Goal: Check status: Check status

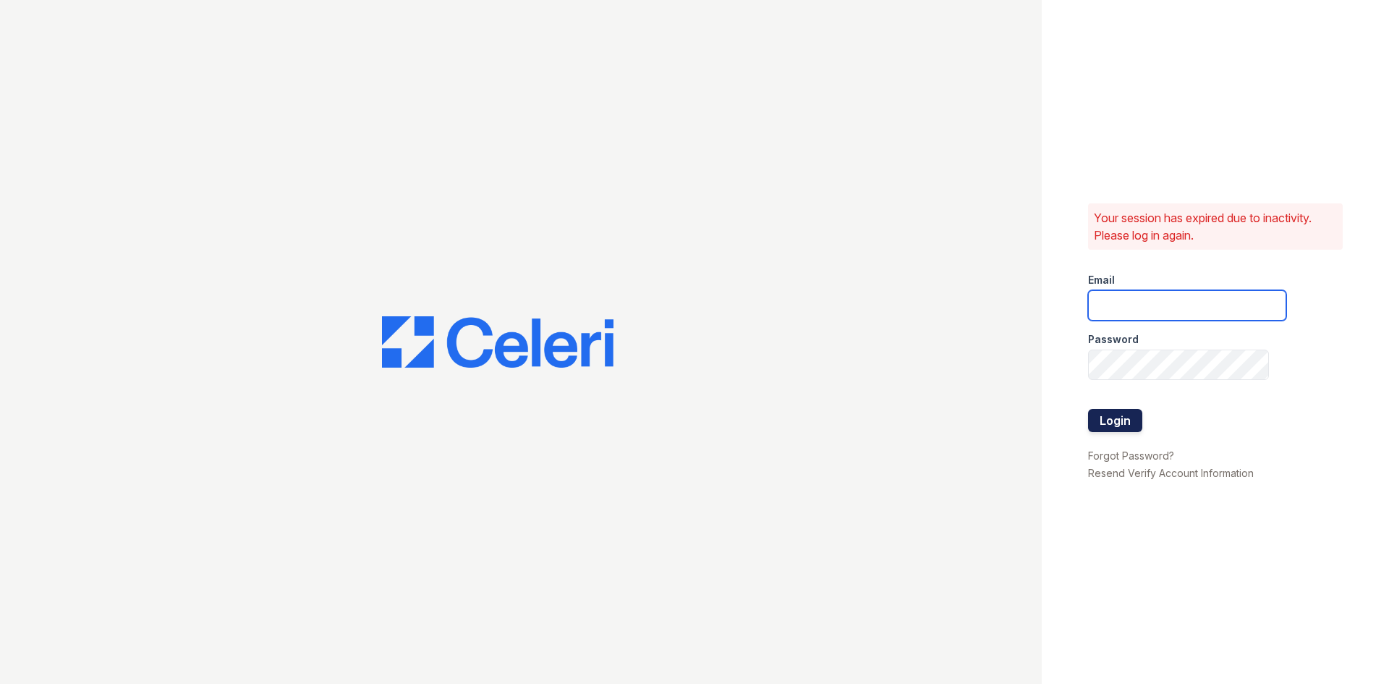
type input "[PERSON_NAME][EMAIL_ADDRESS][DOMAIN_NAME]"
click at [1110, 416] on button "Login" at bounding box center [1115, 420] width 54 height 23
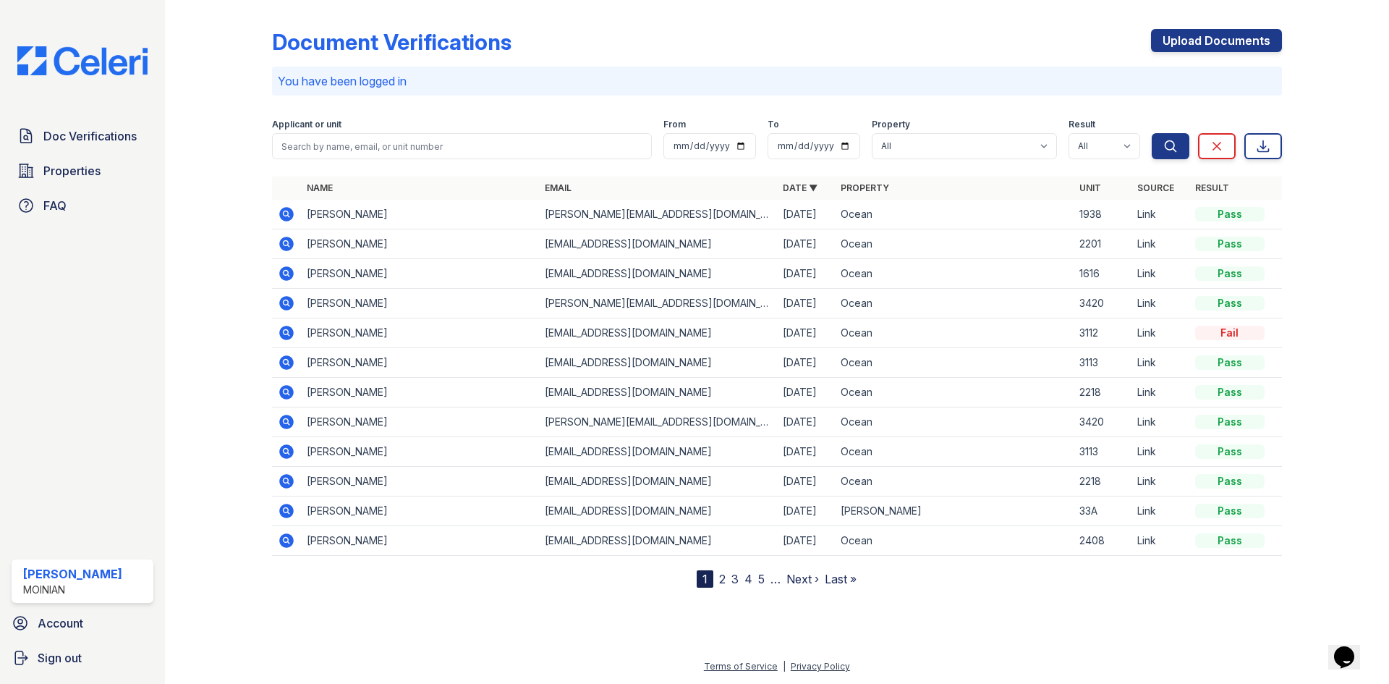
click at [289, 365] on icon at bounding box center [286, 362] width 17 height 17
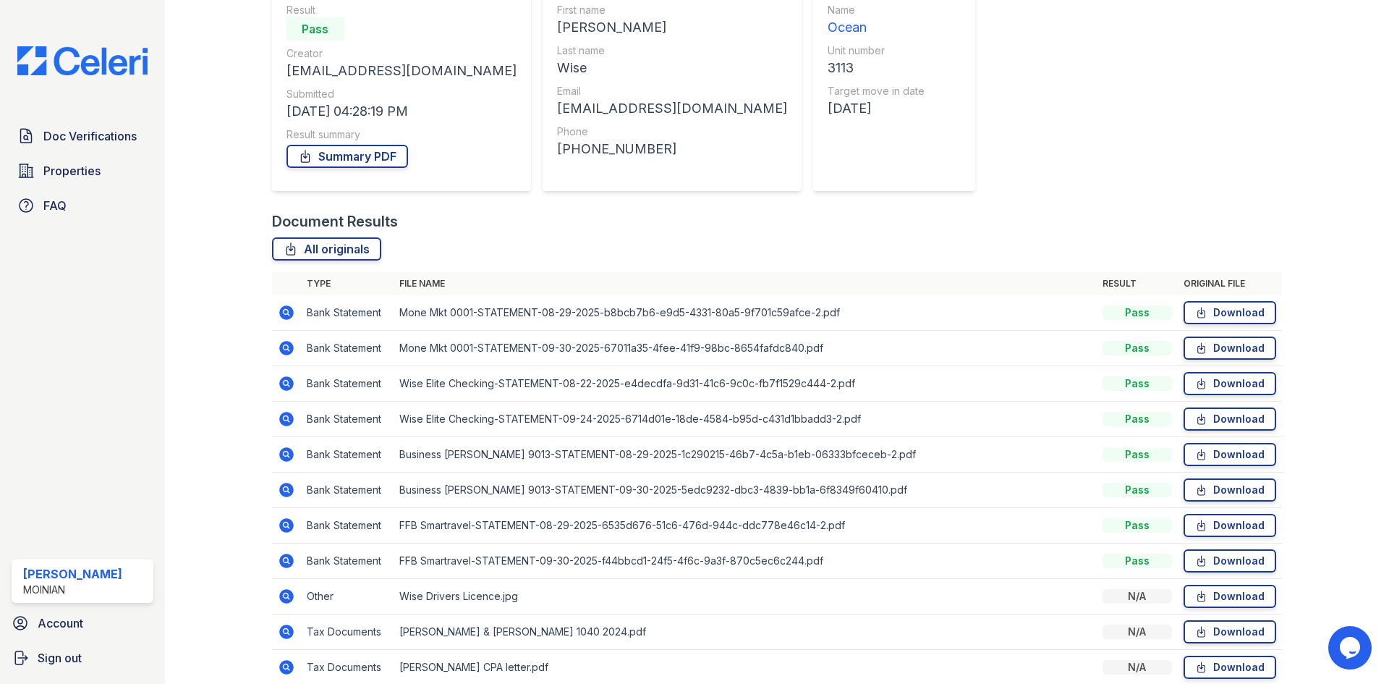
scroll to position [210, 0]
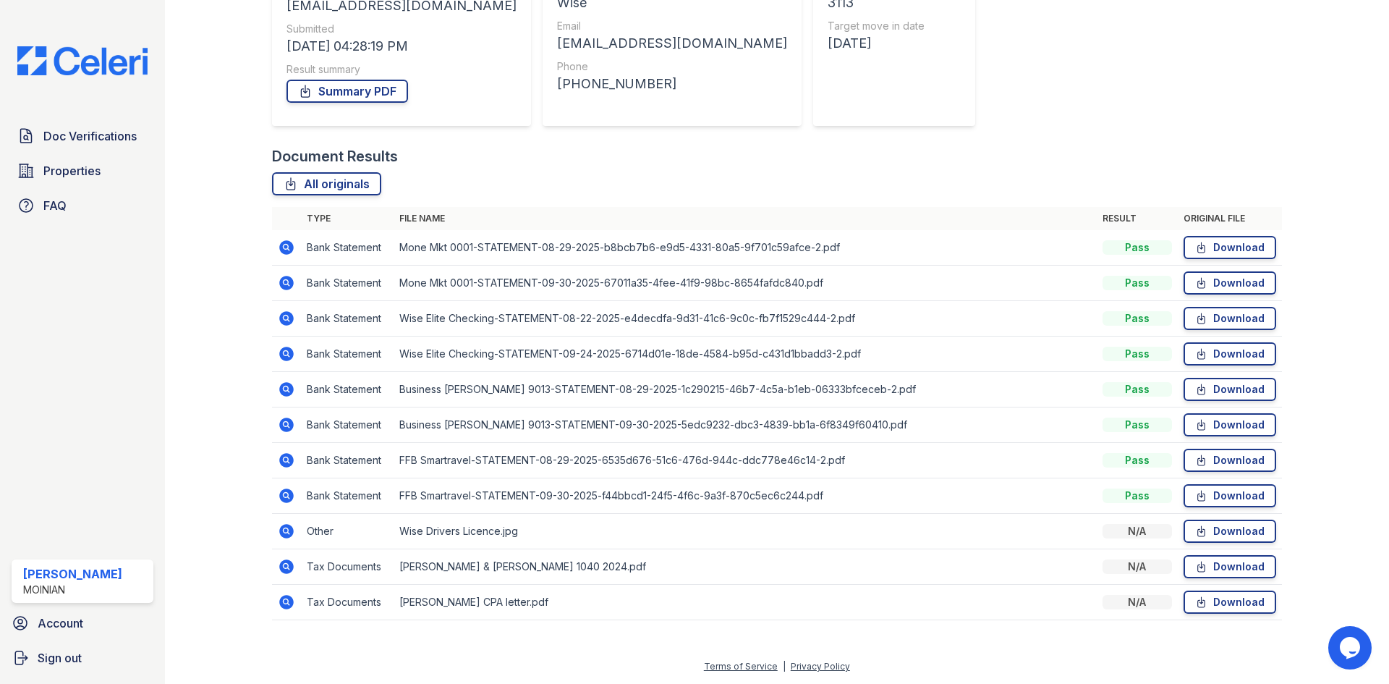
click at [281, 569] on icon at bounding box center [286, 566] width 14 height 14
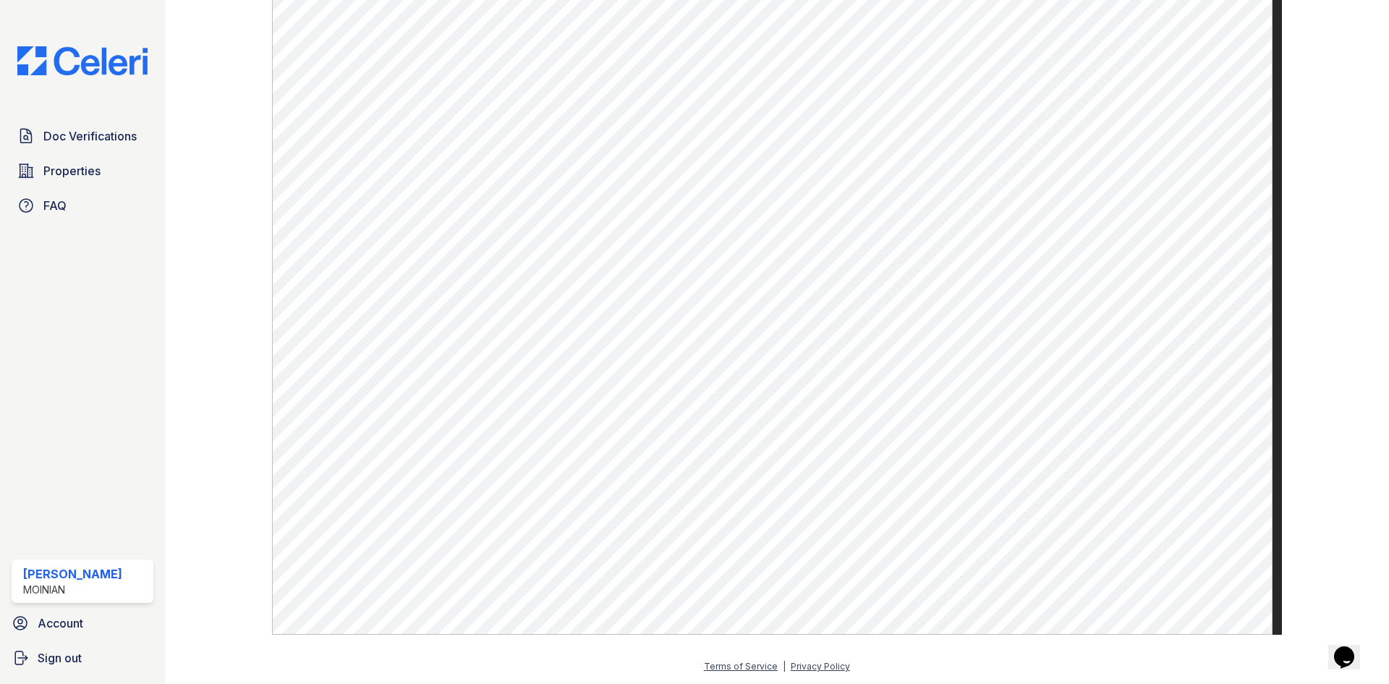
scroll to position [307, 0]
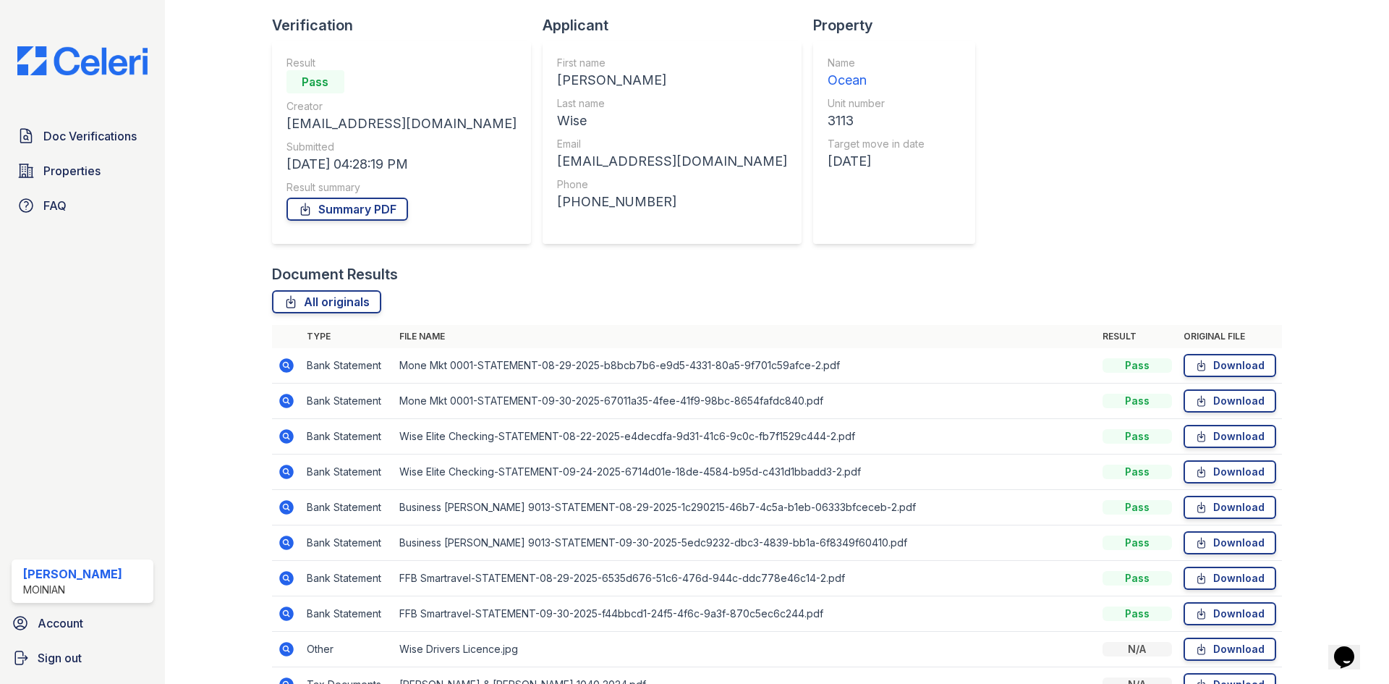
scroll to position [210, 0]
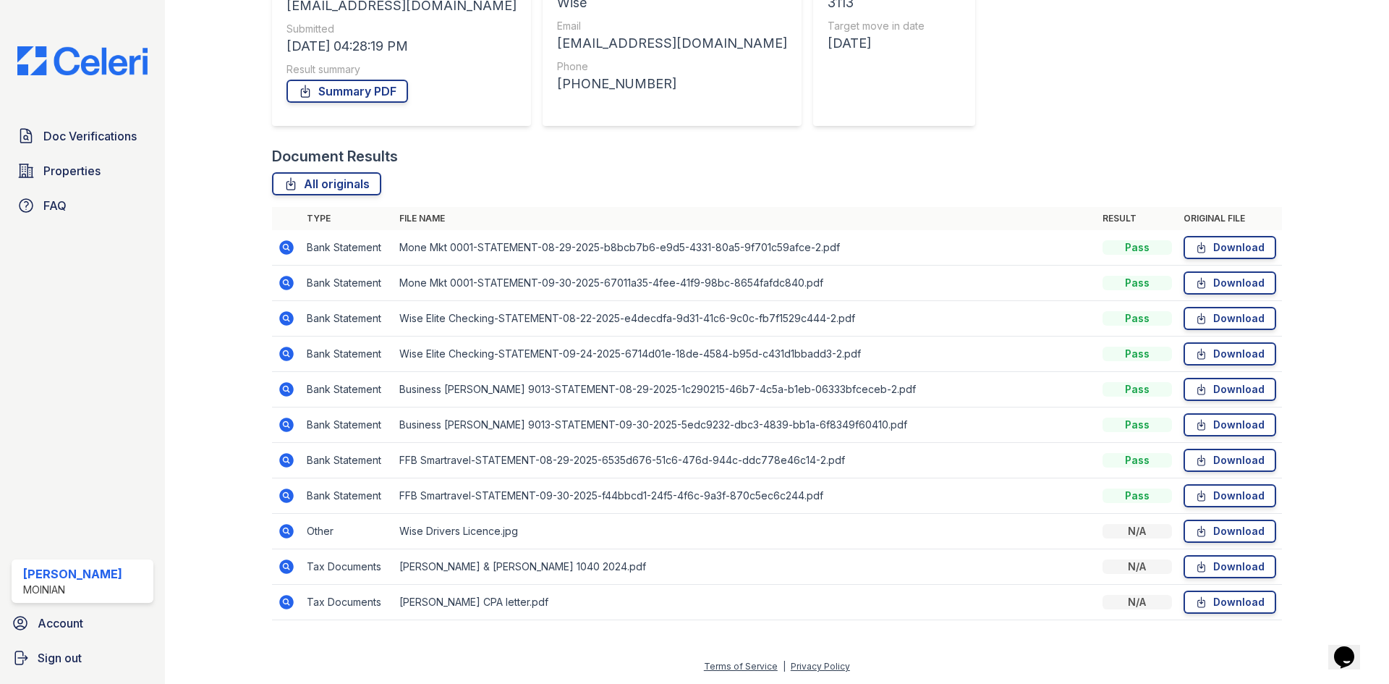
click at [292, 602] on icon at bounding box center [286, 602] width 14 height 14
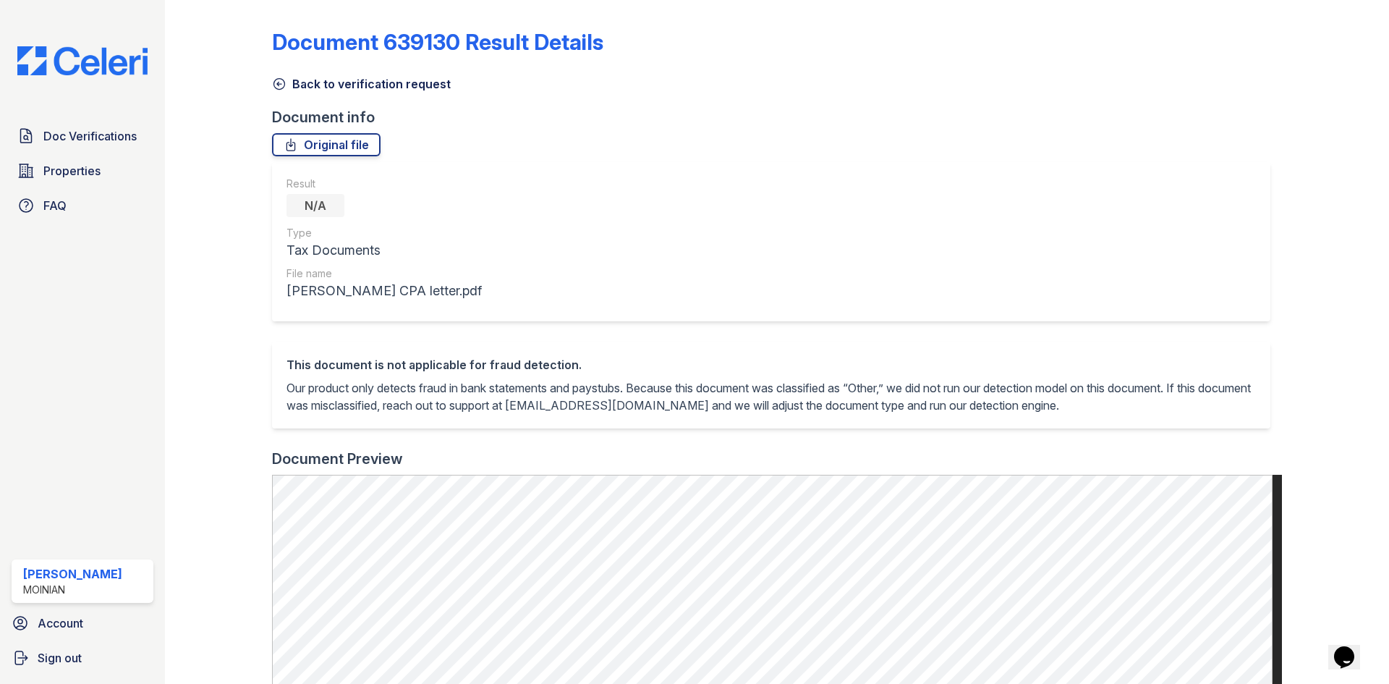
scroll to position [362, 0]
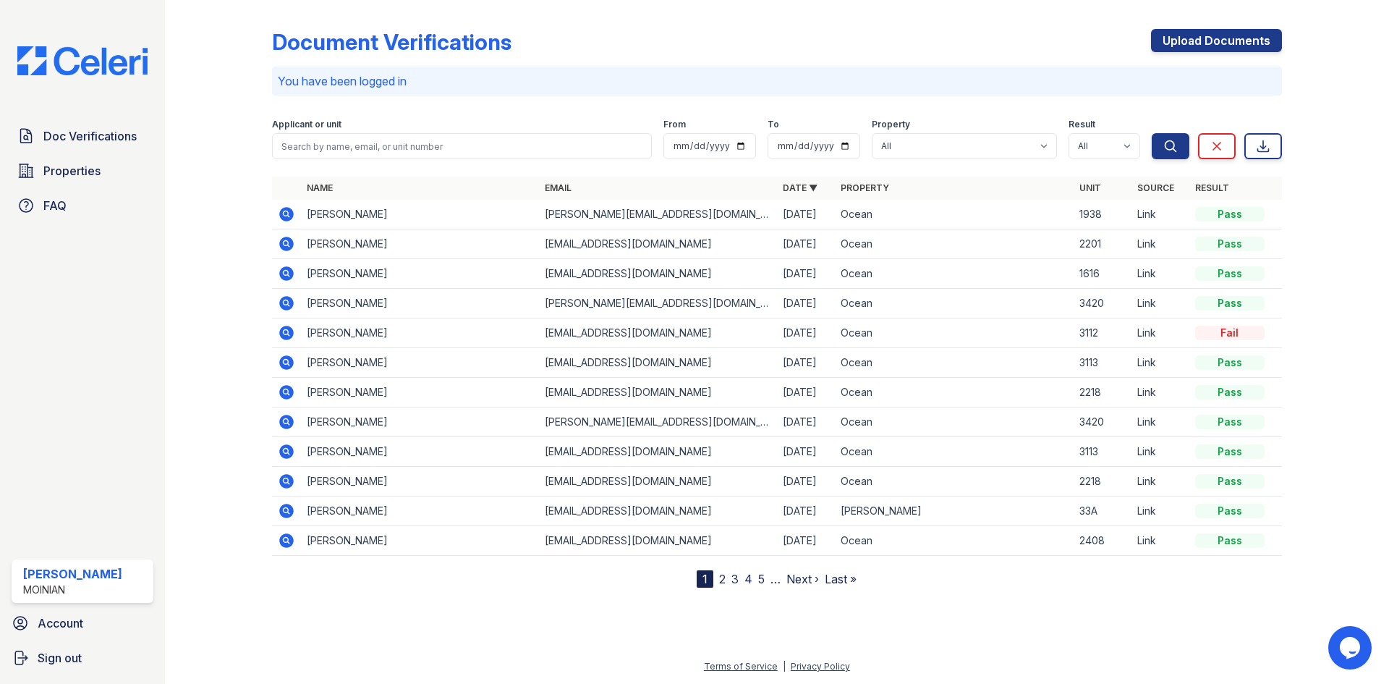
click at [294, 456] on icon at bounding box center [286, 451] width 17 height 17
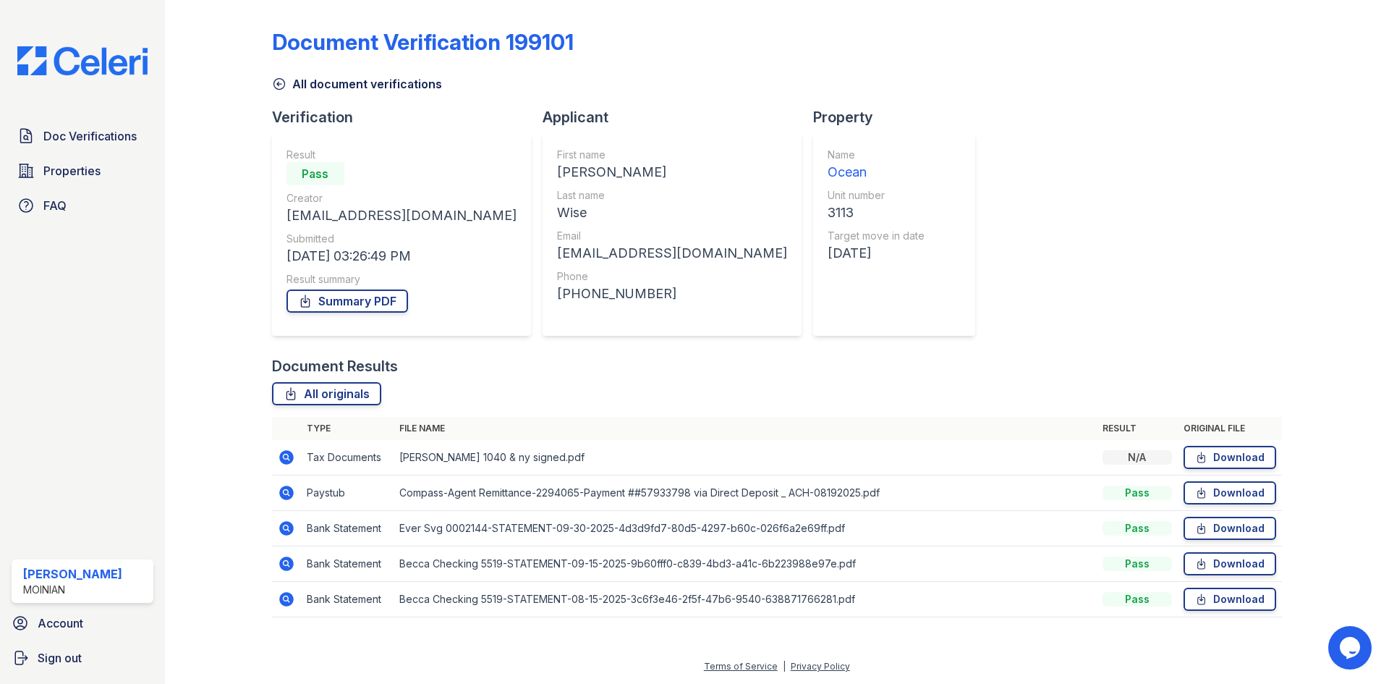
click at [286, 489] on icon at bounding box center [286, 492] width 17 height 17
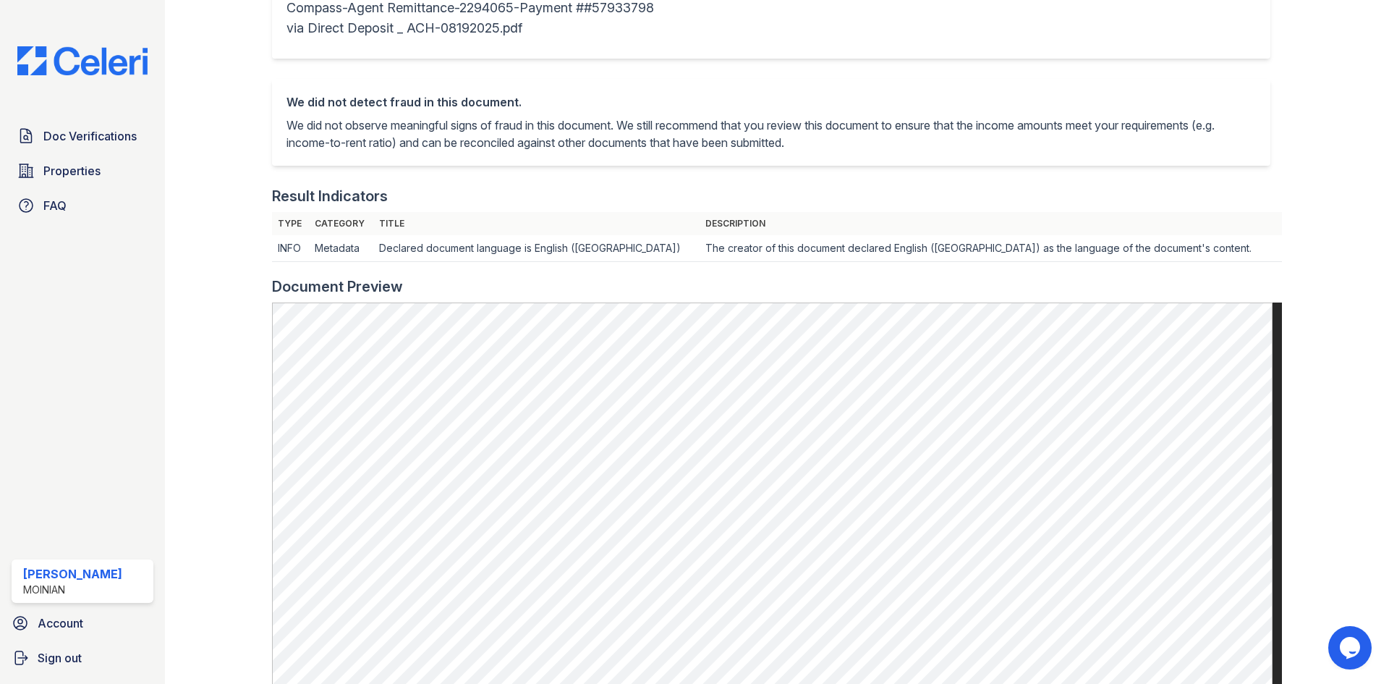
scroll to position [362, 0]
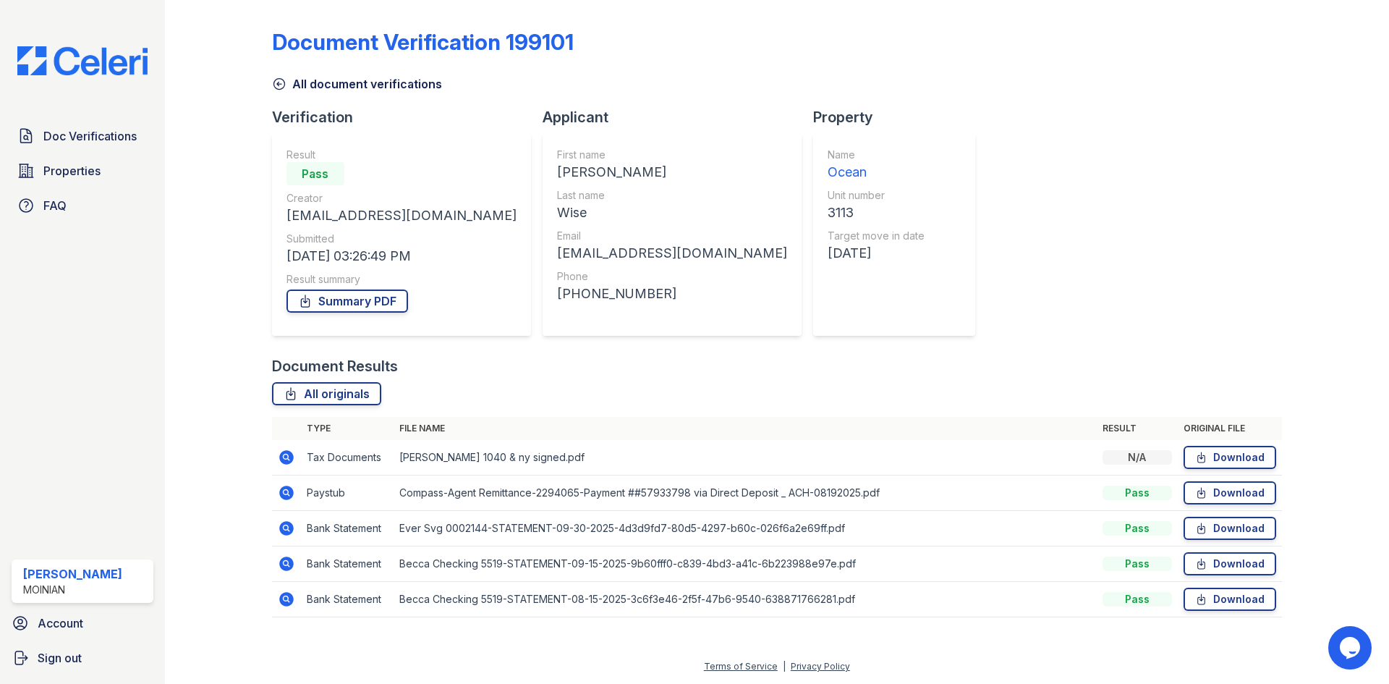
click at [290, 438] on th at bounding box center [286, 428] width 29 height 23
click at [291, 448] on td at bounding box center [286, 457] width 29 height 35
click at [297, 454] on td at bounding box center [286, 457] width 29 height 35
click at [291, 454] on icon at bounding box center [286, 457] width 14 height 14
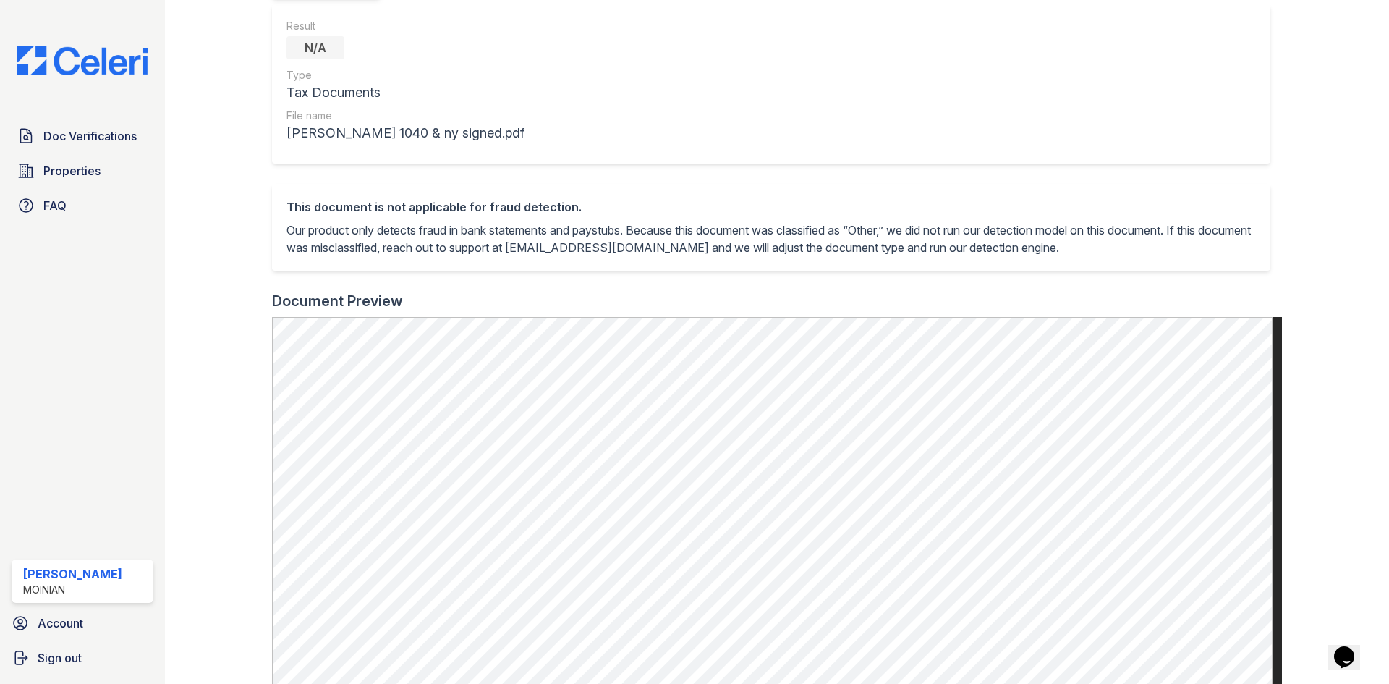
scroll to position [182, 0]
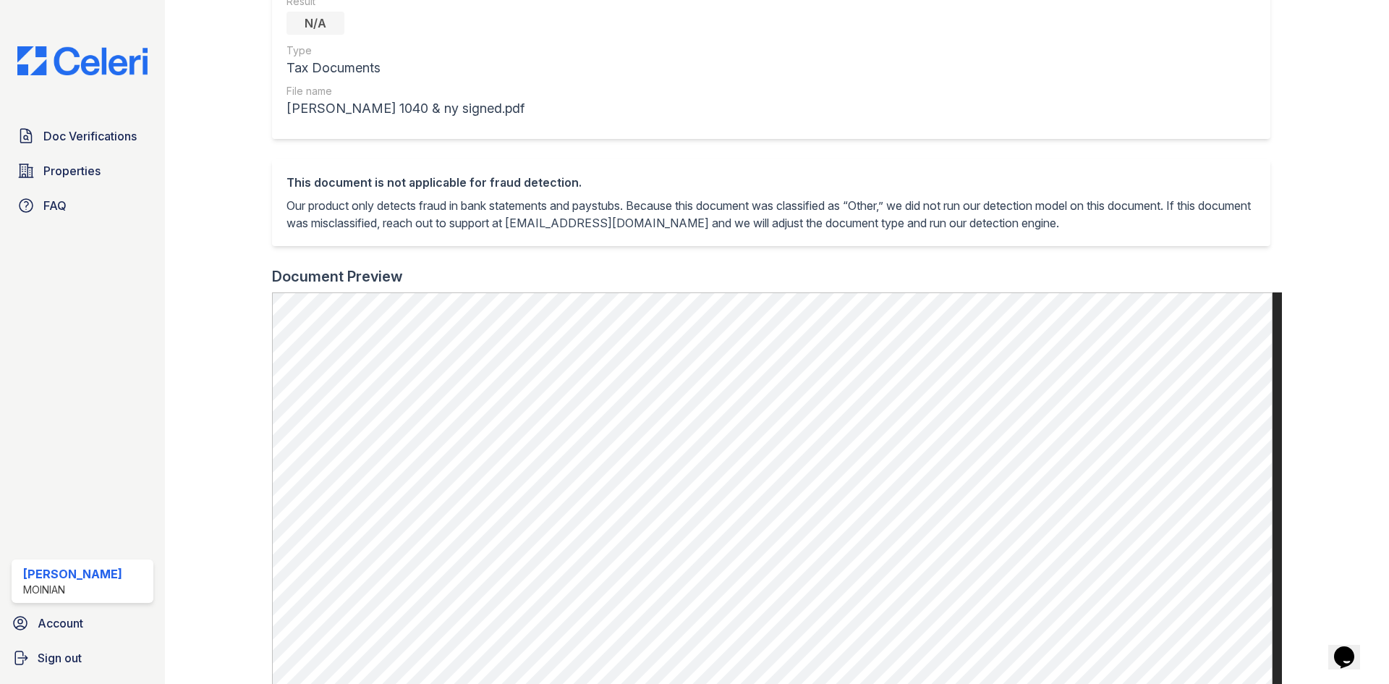
drag, startPoint x: 135, startPoint y: 49, endPoint x: 117, endPoint y: 51, distance: 17.4
click at [117, 51] on img at bounding box center [82, 60] width 153 height 29
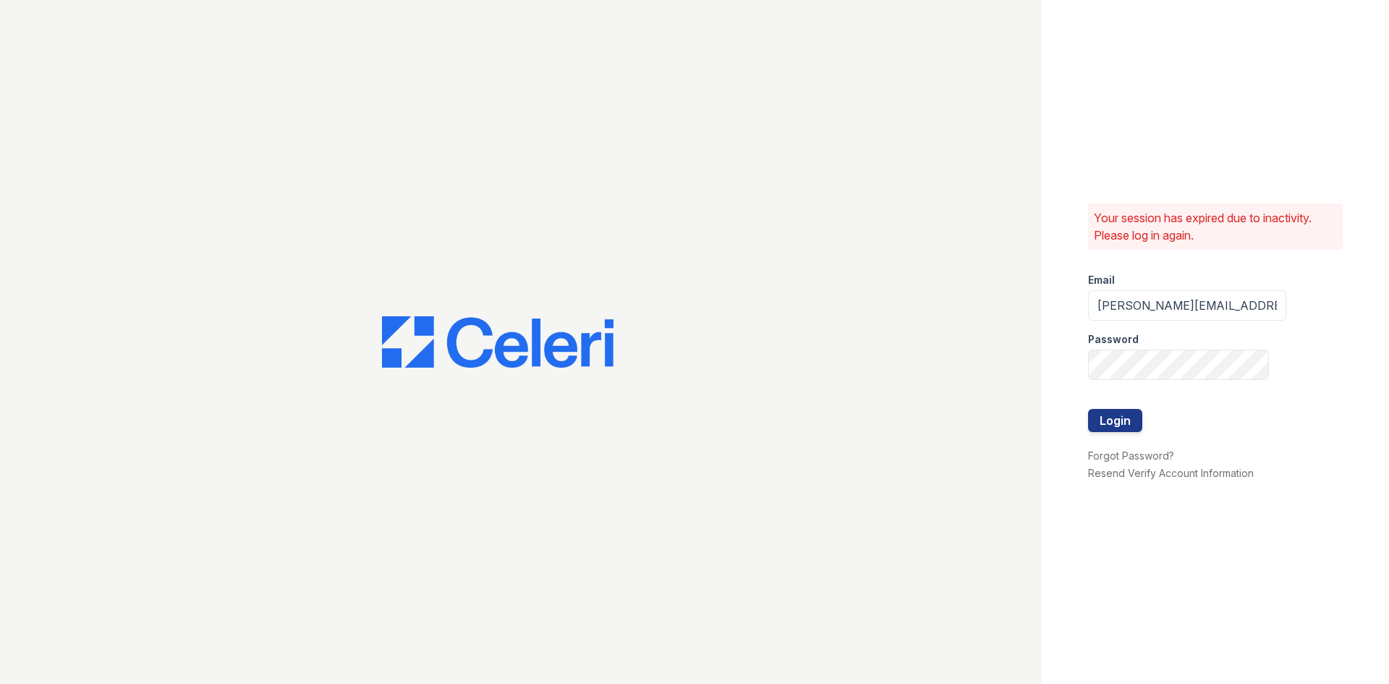
click at [1115, 407] on div at bounding box center [1187, 394] width 198 height 29
click at [1117, 412] on button "Login" at bounding box center [1115, 420] width 54 height 23
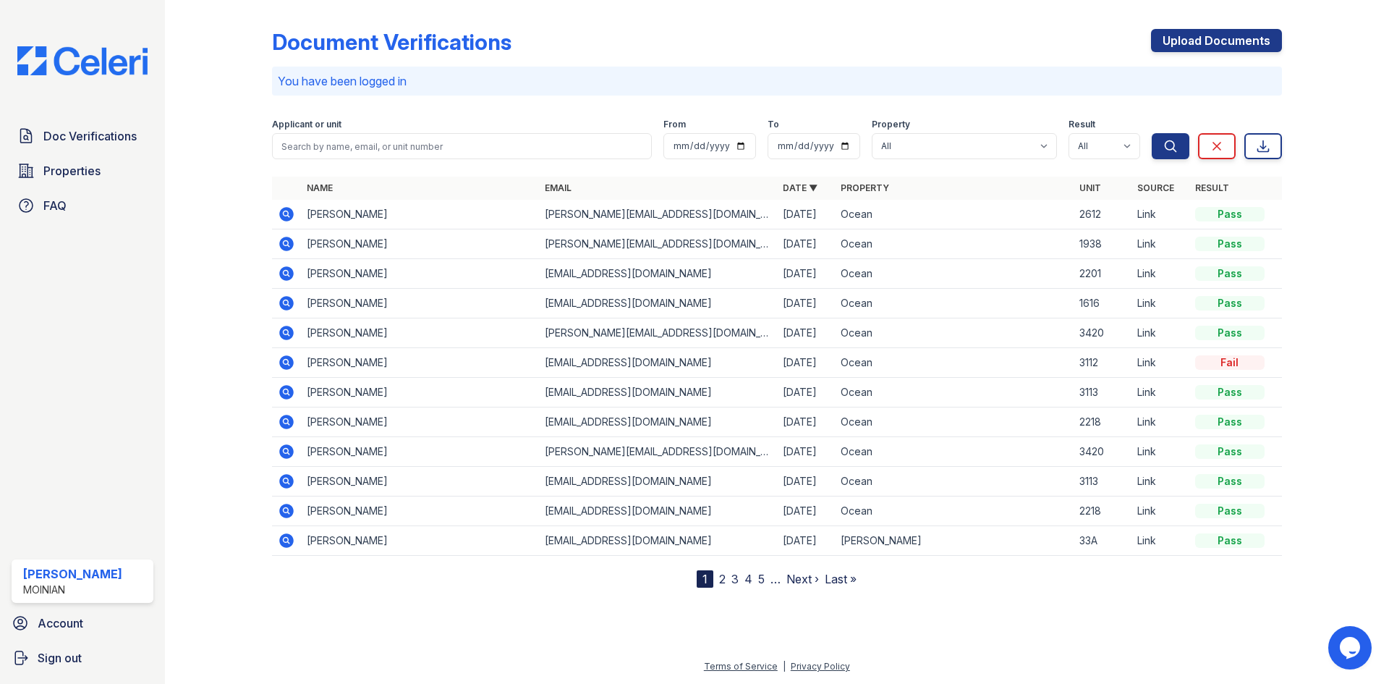
click at [289, 325] on icon at bounding box center [286, 332] width 17 height 17
click at [286, 485] on icon at bounding box center [286, 481] width 14 height 14
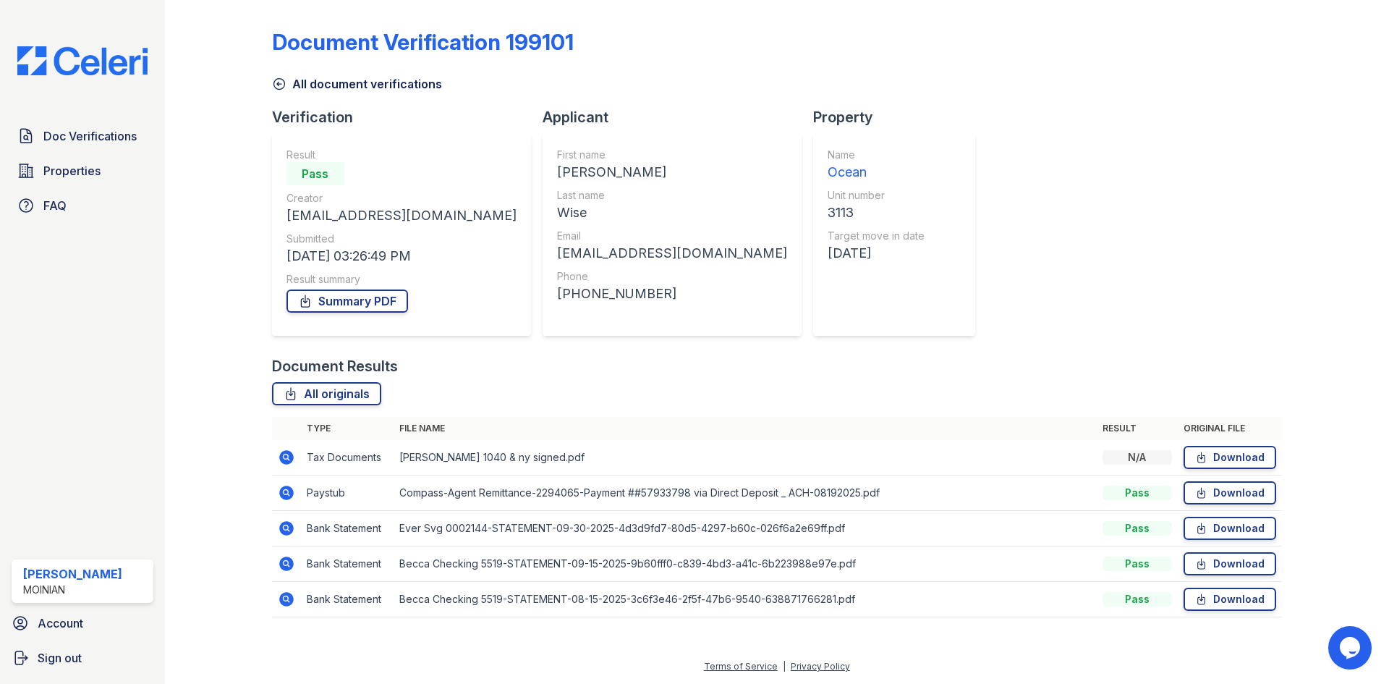
click at [384, 211] on div "[EMAIL_ADDRESS][DOMAIN_NAME]" at bounding box center [401, 215] width 230 height 20
copy div "[EMAIL_ADDRESS][DOMAIN_NAME]"
drag, startPoint x: 608, startPoint y: 300, endPoint x: 509, endPoint y: 297, distance: 98.4
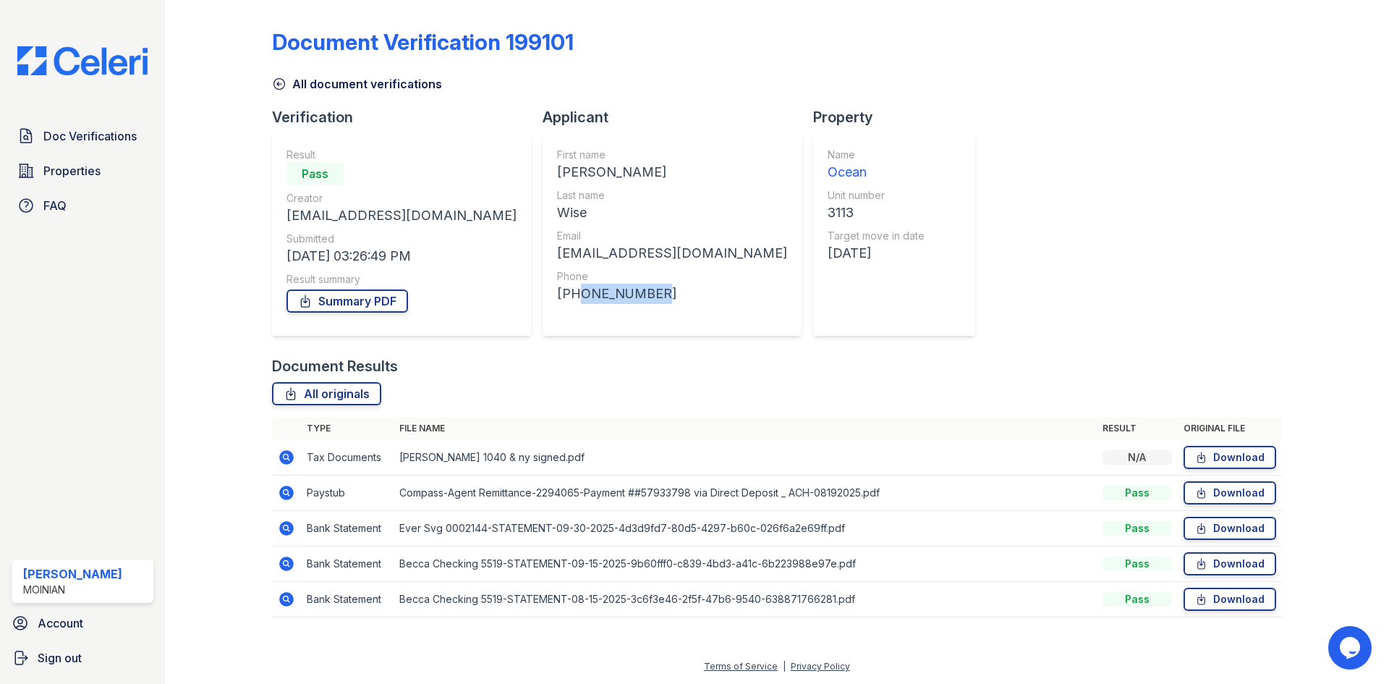
click at [557, 297] on div "+15133047480" at bounding box center [672, 294] width 230 height 20
copy div "5133047480"
click at [665, 284] on div "First name Rebecca Last name Wise Email beccamwise98@gmail.com Phone +151330474…" at bounding box center [671, 234] width 259 height 203
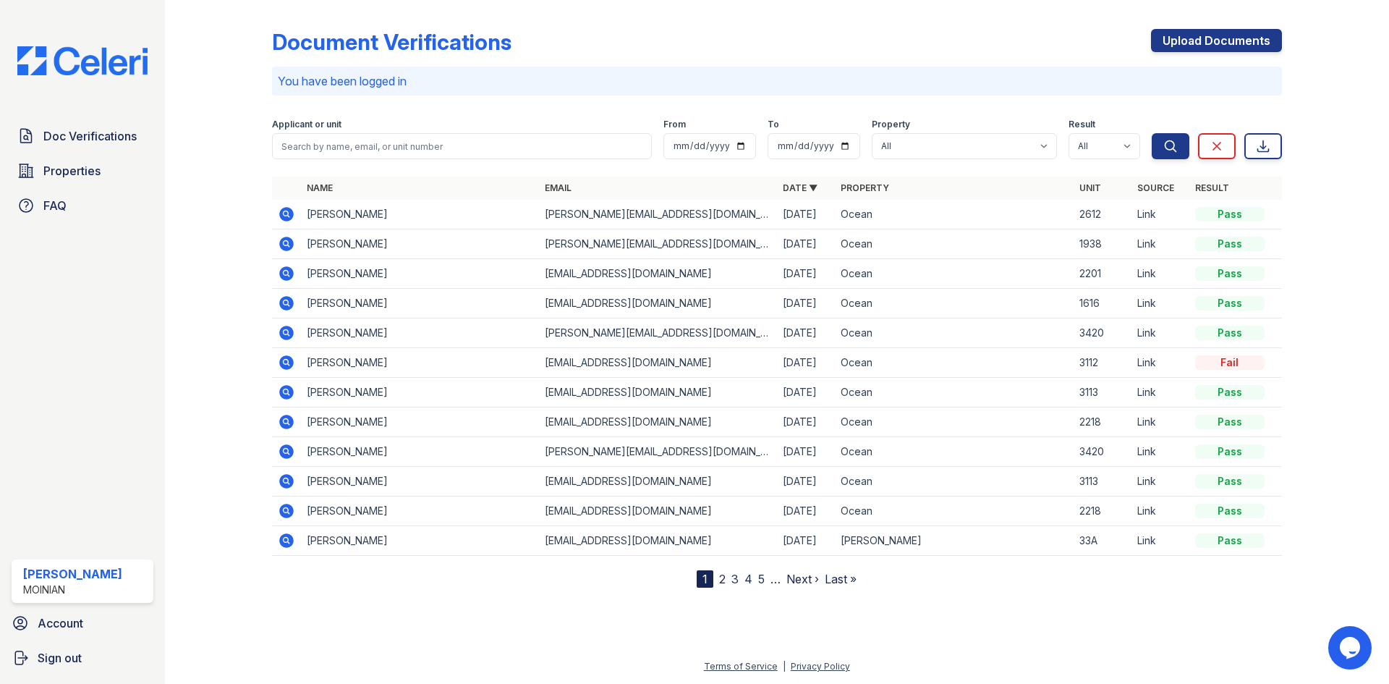
click at [286, 386] on icon at bounding box center [286, 392] width 14 height 14
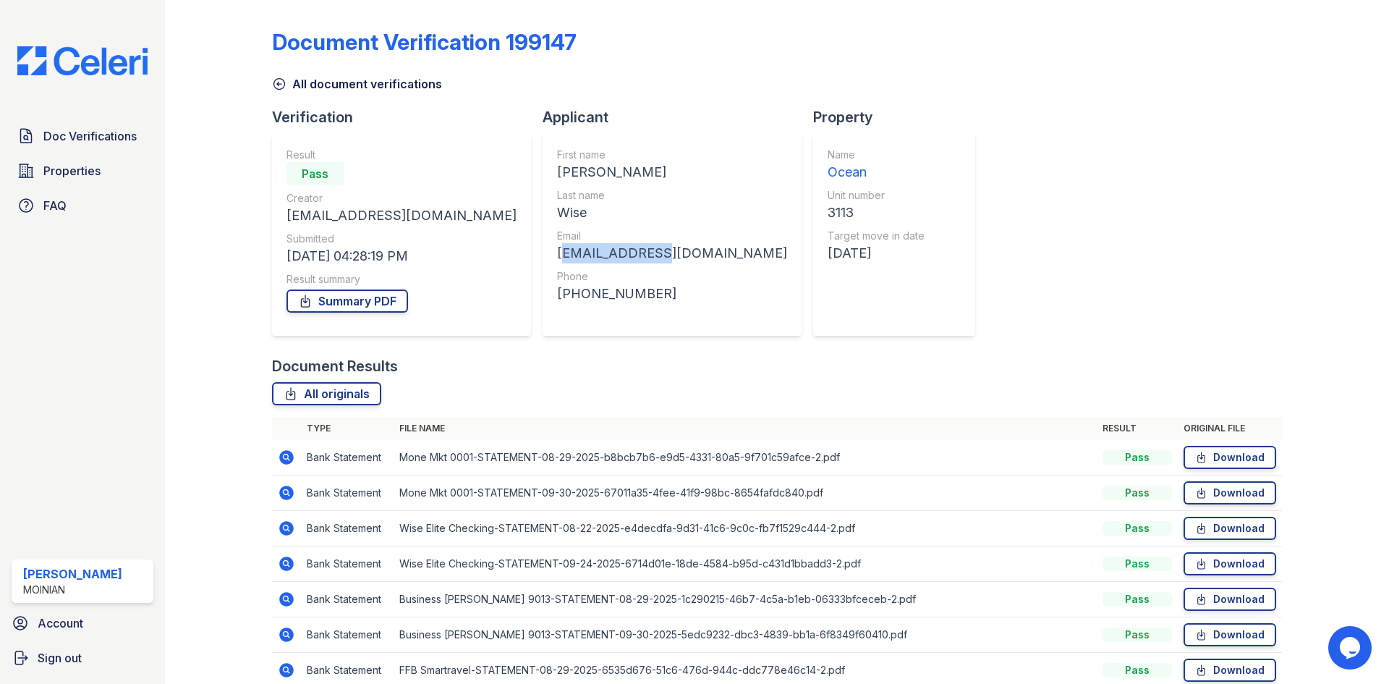
drag, startPoint x: 568, startPoint y: 256, endPoint x: 464, endPoint y: 260, distance: 104.9
click at [542, 260] on div "First name David Last name Wise Email wised1@me.com Phone +15135207857" at bounding box center [671, 234] width 259 height 203
copy div "wised1@me.com"
drag, startPoint x: 548, startPoint y: 295, endPoint x: 473, endPoint y: 294, distance: 75.2
click at [557, 294] on div "[PHONE_NUMBER]" at bounding box center [672, 294] width 230 height 20
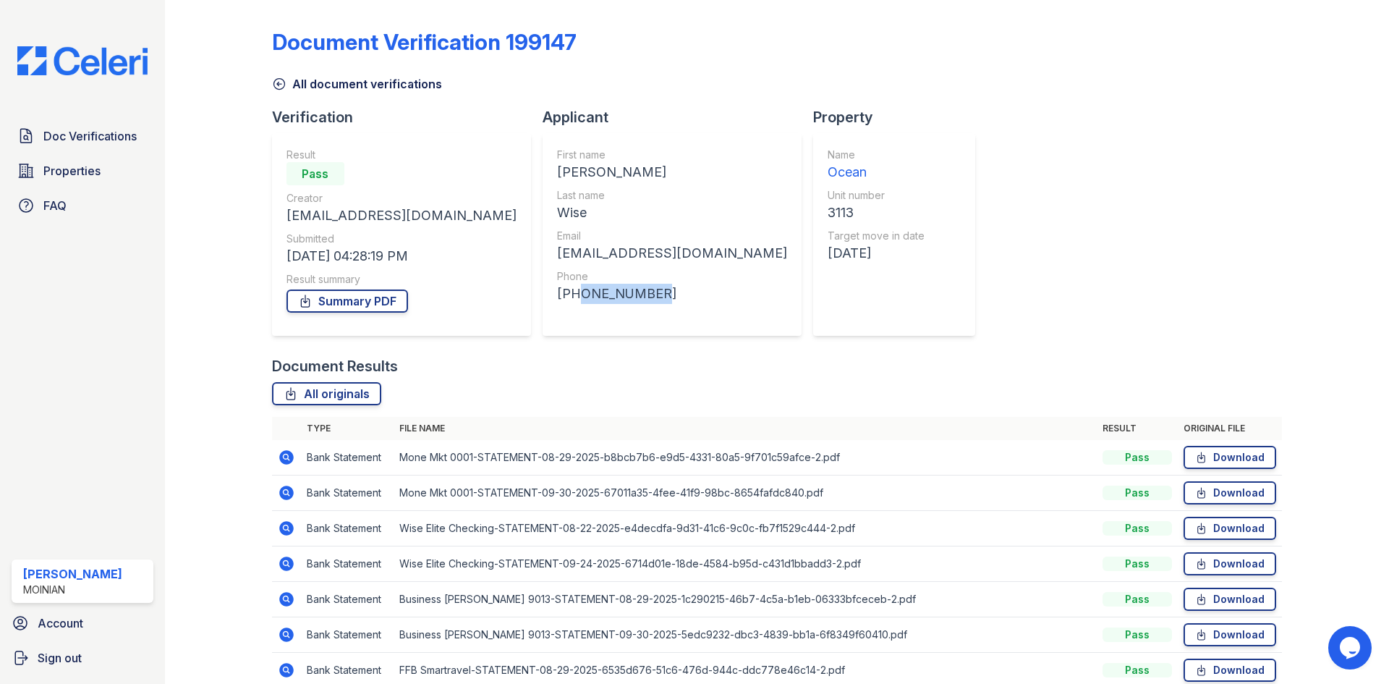
copy div "5135207857"
click at [284, 460] on icon at bounding box center [286, 457] width 14 height 14
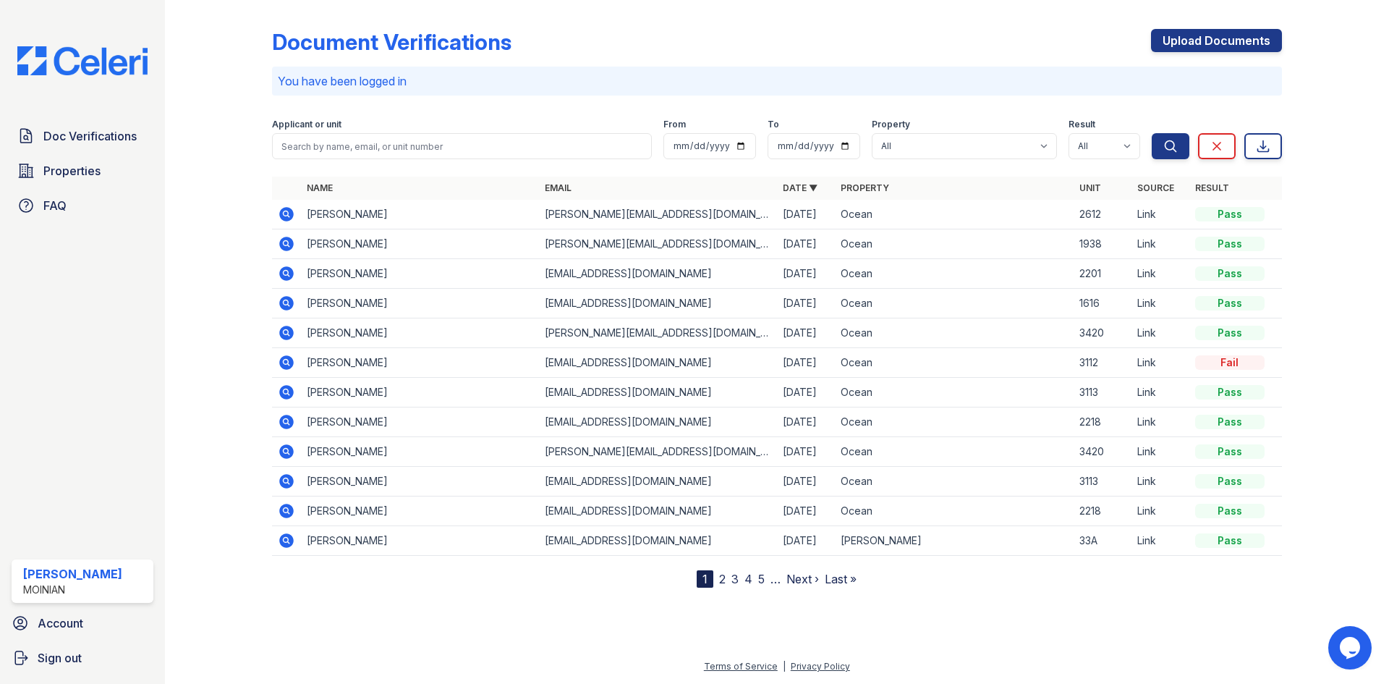
click at [289, 481] on icon at bounding box center [286, 480] width 17 height 17
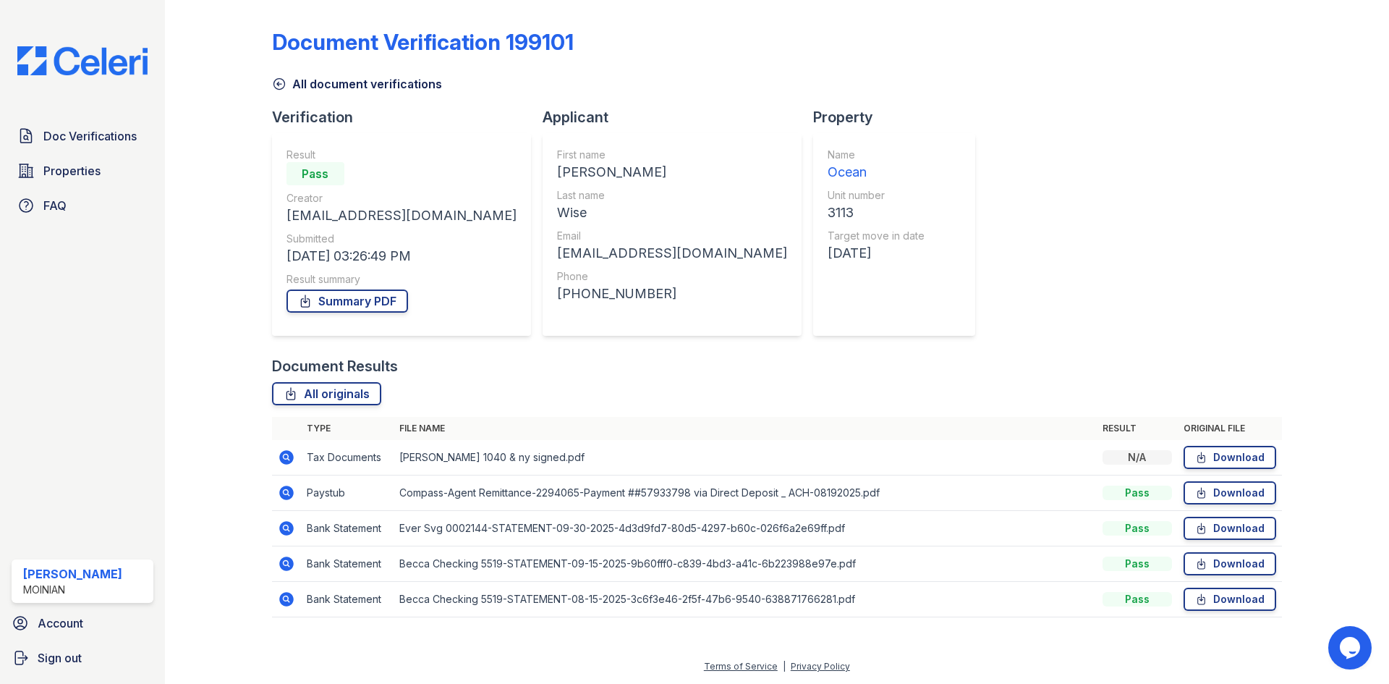
click at [286, 522] on icon at bounding box center [286, 528] width 14 height 14
